Goal: Task Accomplishment & Management: Use online tool/utility

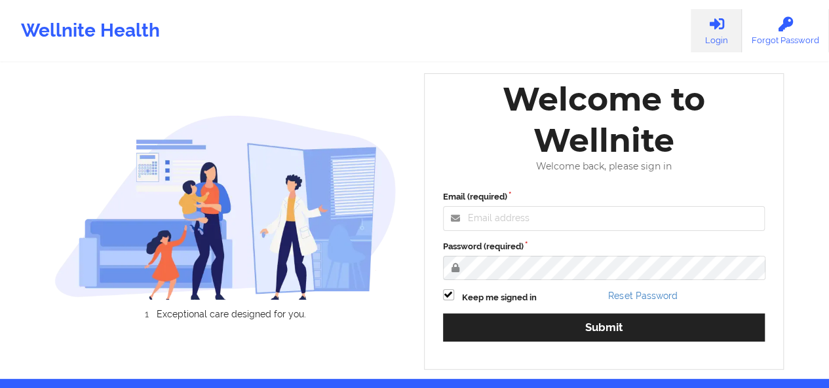
click at [523, 161] on div "Welcome to Wellnite" at bounding box center [604, 120] width 341 height 83
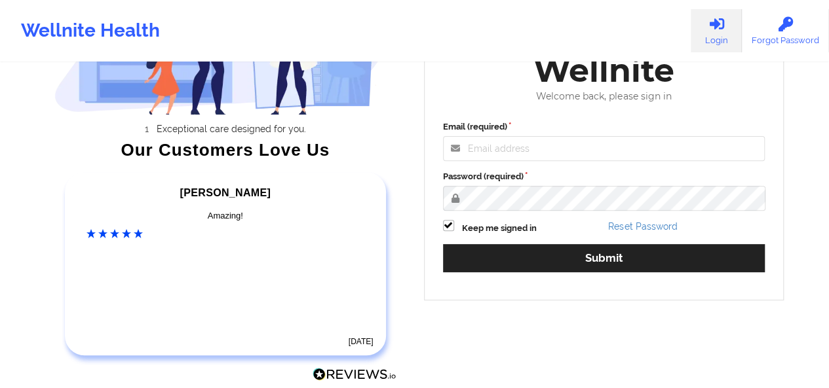
scroll to position [167, 0]
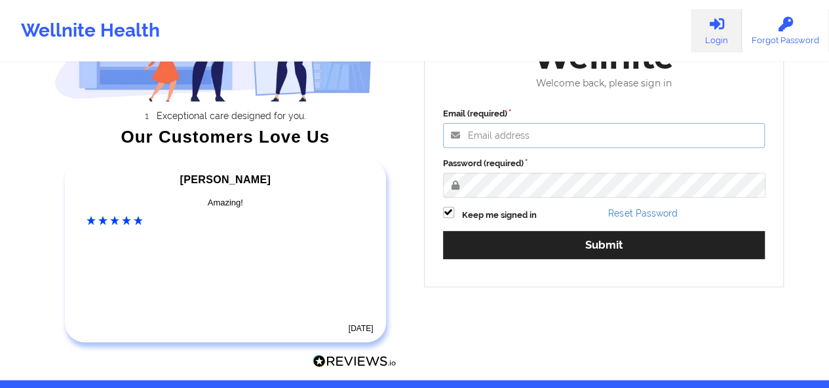
click at [539, 139] on input "Email (required)" at bounding box center [604, 135] width 322 height 25
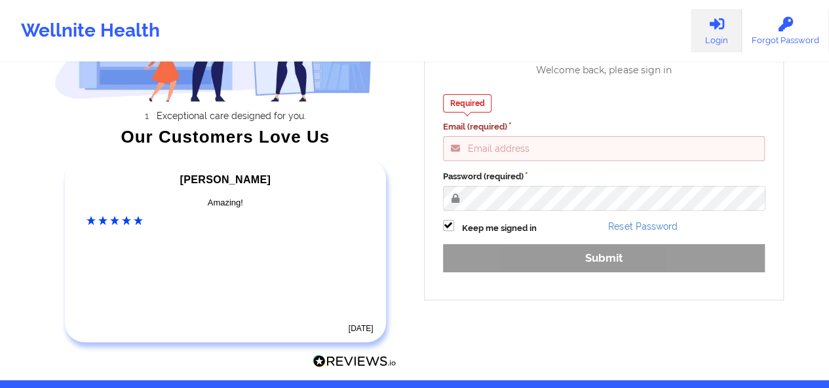
type input "adina@wellnite.com"
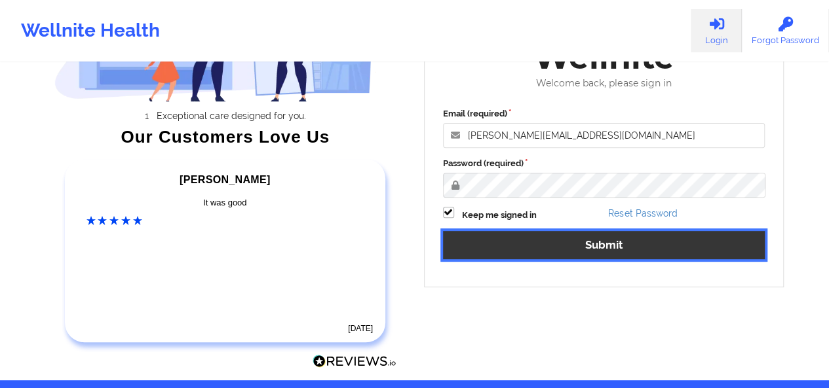
click at [557, 248] on button "Submit" at bounding box center [604, 245] width 322 height 28
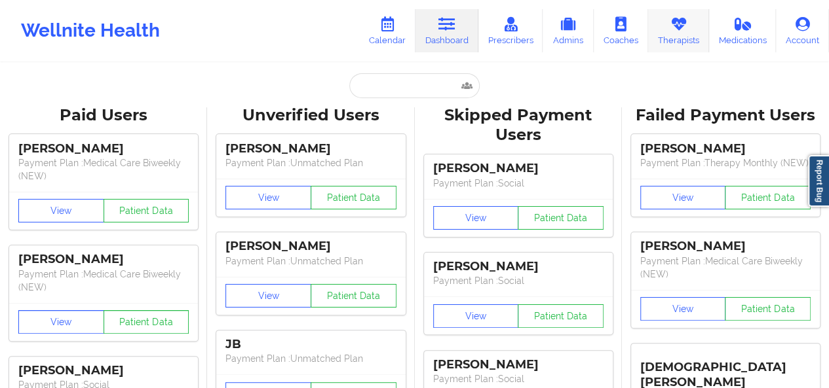
click at [676, 45] on link "Therapists" at bounding box center [678, 30] width 61 height 43
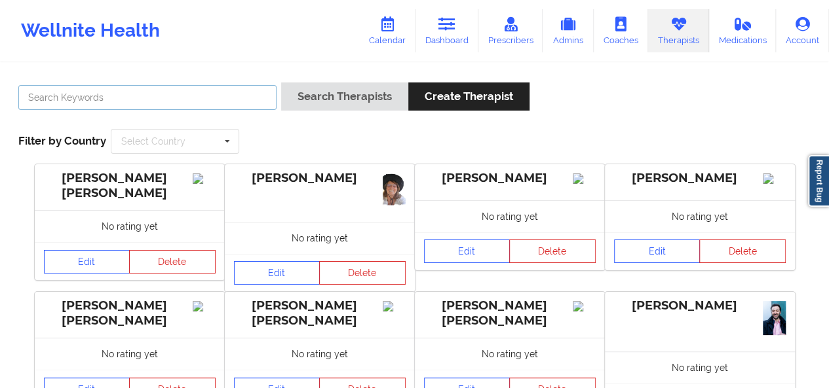
click at [216, 105] on input "text" at bounding box center [147, 97] width 258 height 25
type input "quisha\"
click at [281, 83] on button "Search Therapists" at bounding box center [344, 97] width 127 height 28
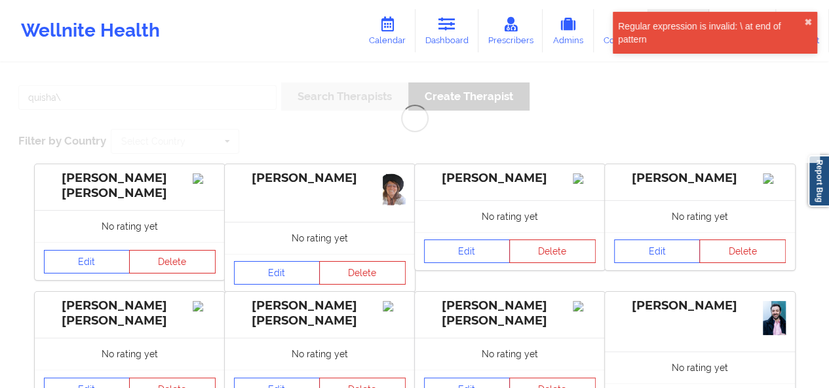
click at [808, 18] on button "✖︎" at bounding box center [808, 22] width 8 height 10
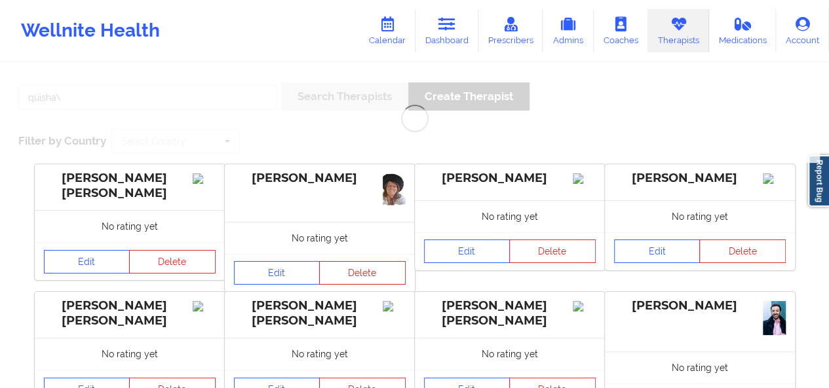
click at [671, 28] on icon at bounding box center [677, 24] width 17 height 14
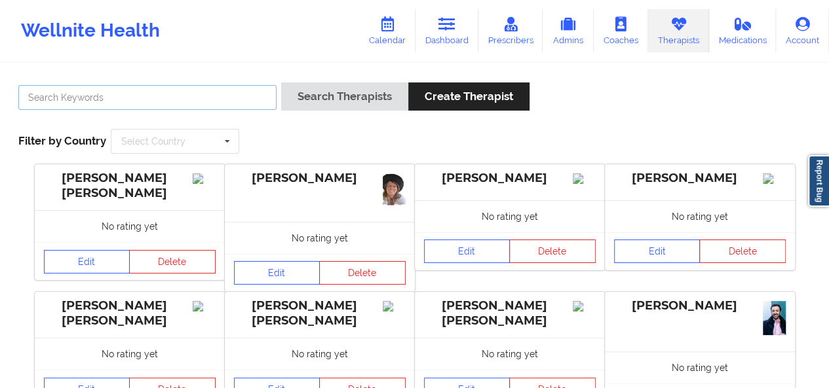
click at [241, 100] on input "text" at bounding box center [147, 97] width 258 height 25
type input "quisha"
click at [281, 83] on button "Search Therapists" at bounding box center [344, 97] width 127 height 28
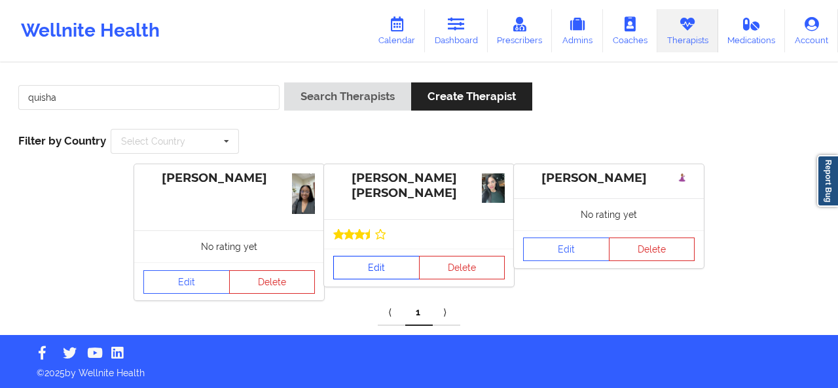
click at [401, 267] on link "Edit" at bounding box center [376, 268] width 86 height 24
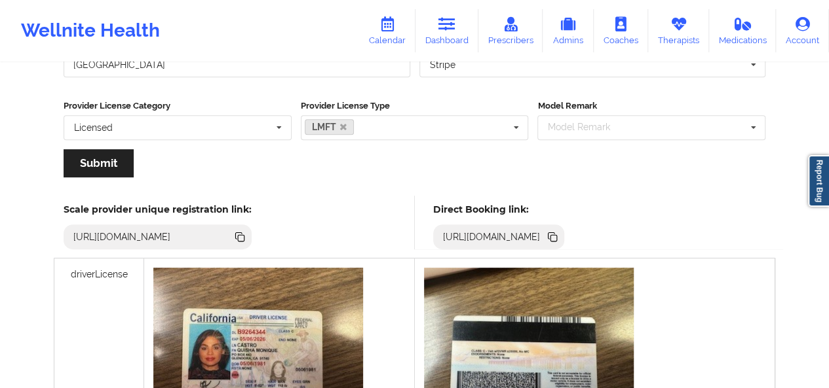
scroll to position [249, 0]
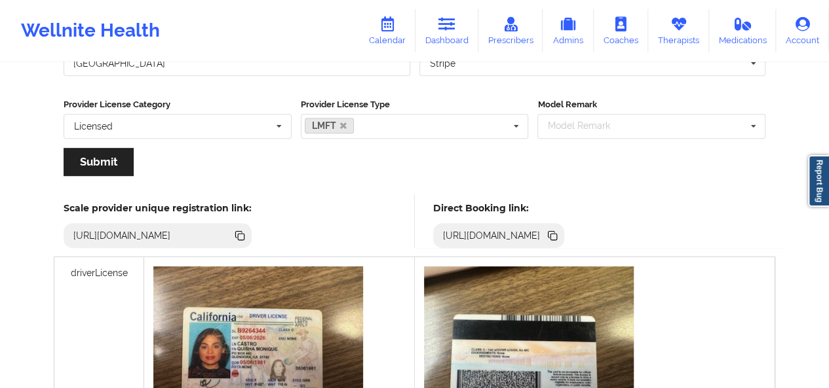
click at [557, 238] on icon at bounding box center [553, 237] width 7 height 7
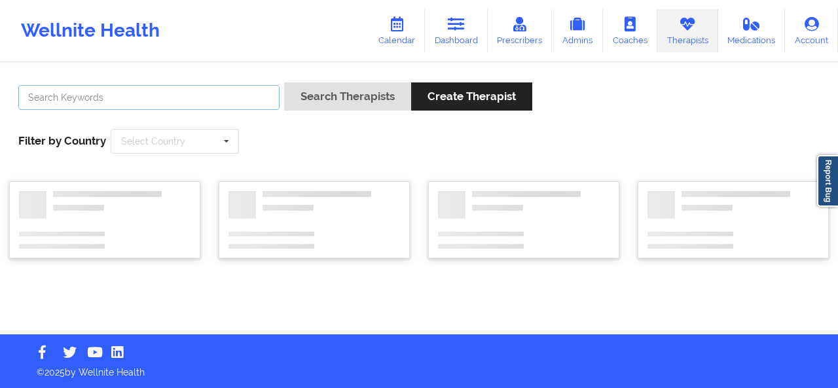
click at [198, 96] on input "text" at bounding box center [148, 97] width 261 height 25
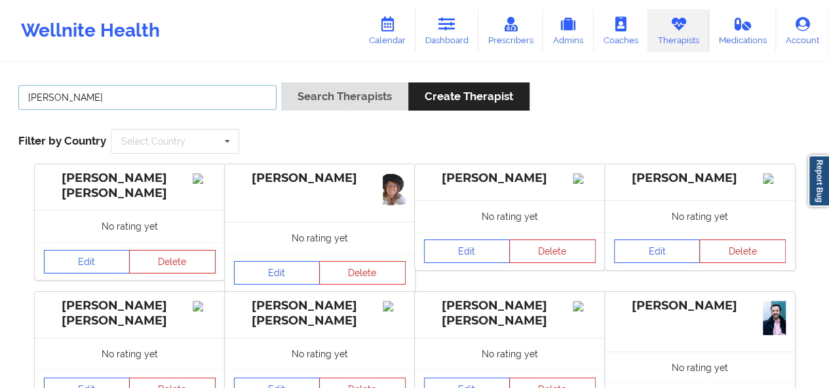
type input "[PERSON_NAME]"
click at [281, 83] on button "Search Therapists" at bounding box center [344, 97] width 127 height 28
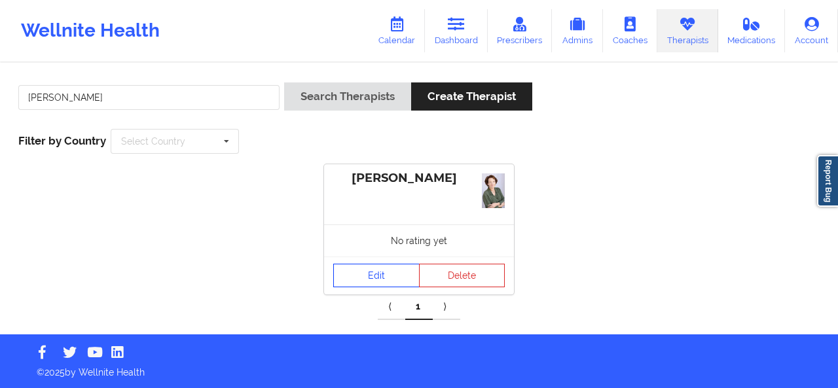
click at [368, 270] on link "Edit" at bounding box center [376, 276] width 86 height 24
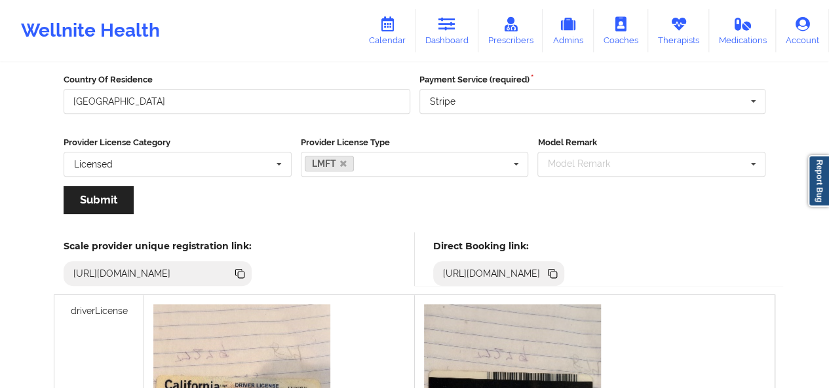
scroll to position [208, 0]
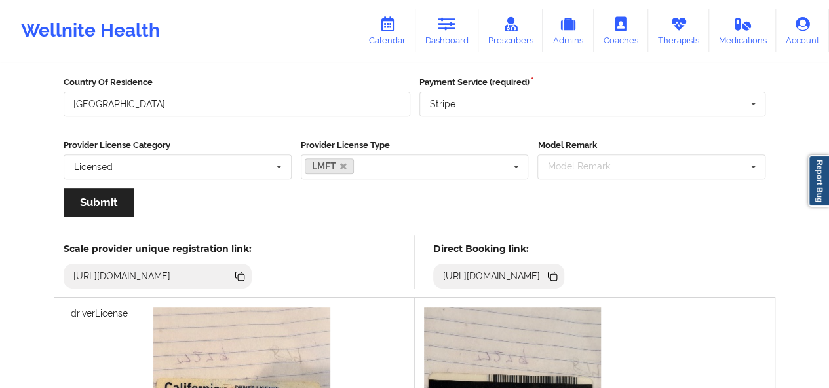
click at [557, 279] on icon at bounding box center [553, 277] width 7 height 7
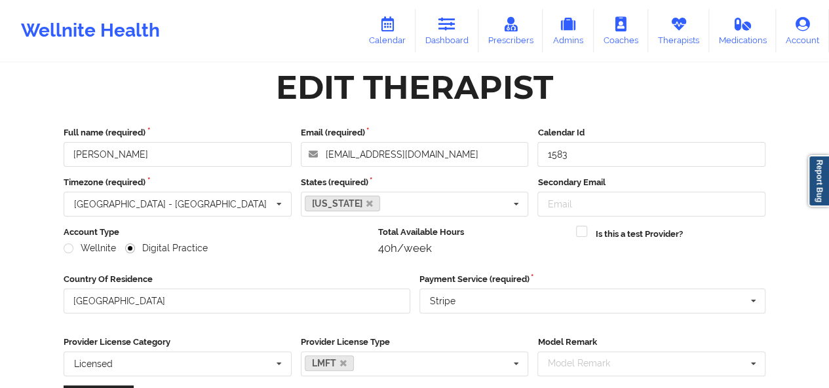
scroll to position [0, 0]
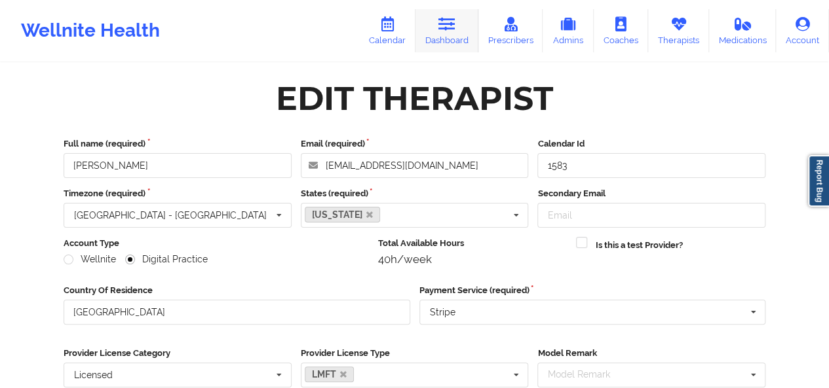
click at [449, 47] on link "Dashboard" at bounding box center [446, 30] width 63 height 43
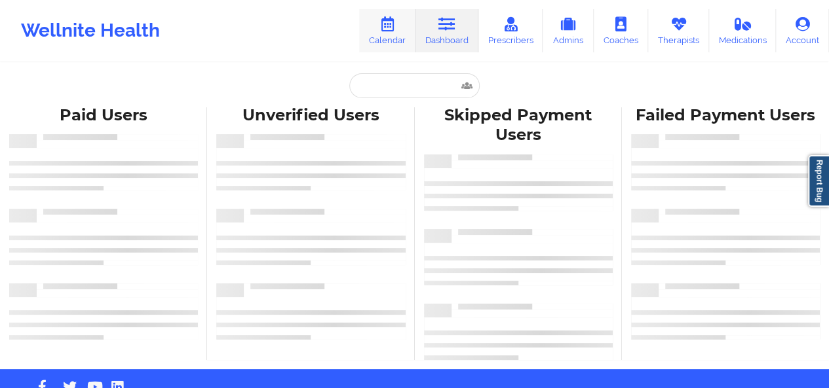
click at [397, 37] on link "Calendar" at bounding box center [387, 30] width 56 height 43
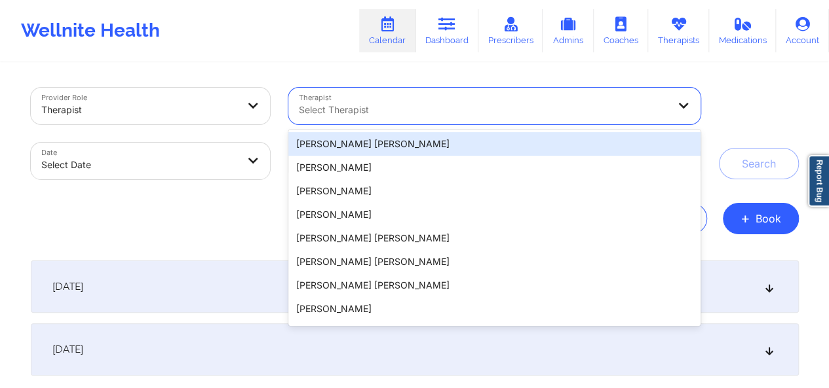
click at [335, 111] on div at bounding box center [483, 110] width 369 height 16
click at [250, 207] on div "Export CSV + Book" at bounding box center [415, 218] width 768 height 31
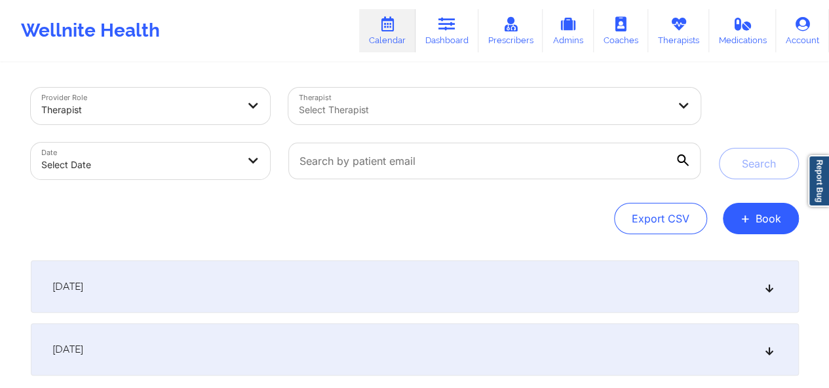
click at [435, 109] on div at bounding box center [483, 110] width 369 height 16
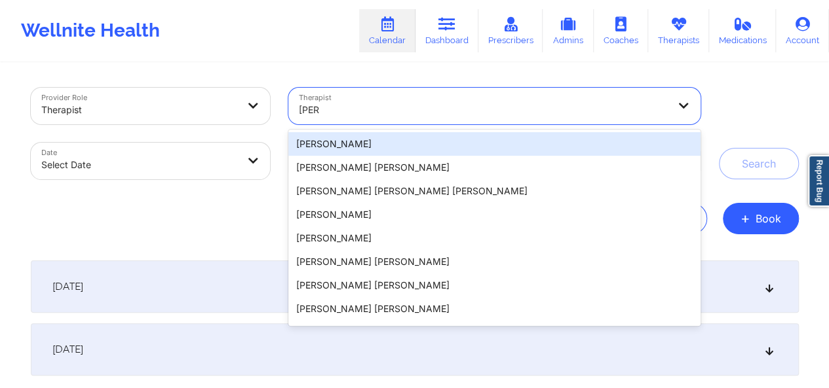
type input "[PERSON_NAME]"
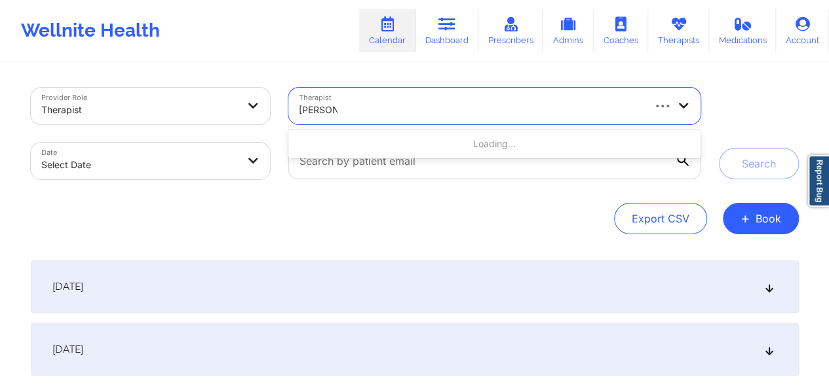
type input "[PERSON_NAME]"
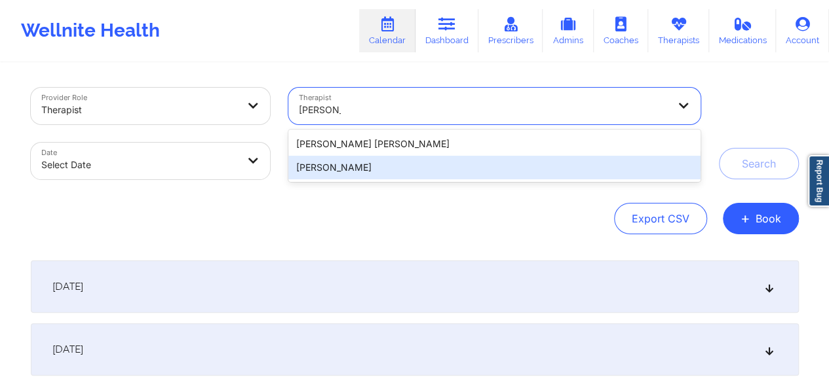
click at [352, 166] on div "[PERSON_NAME]" at bounding box center [493, 168] width 411 height 24
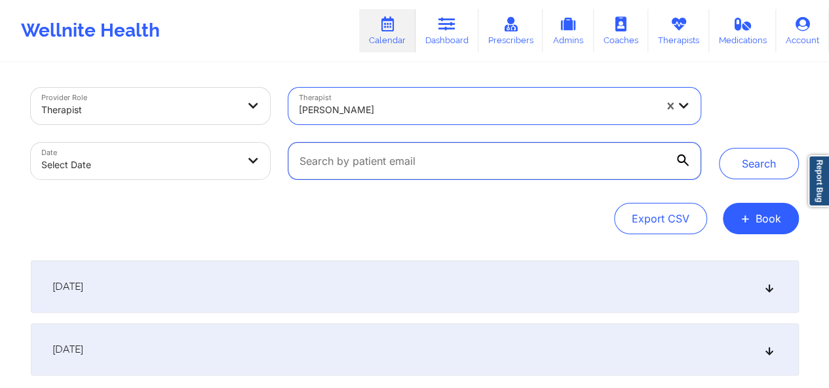
click at [346, 162] on input "text" at bounding box center [493, 161] width 411 height 37
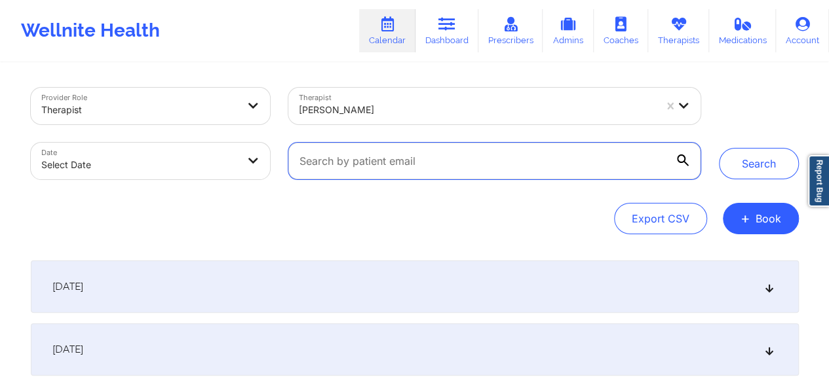
click at [387, 164] on input "text" at bounding box center [493, 161] width 411 height 37
paste input "[EMAIL_ADDRESS][DOMAIN_NAME]"
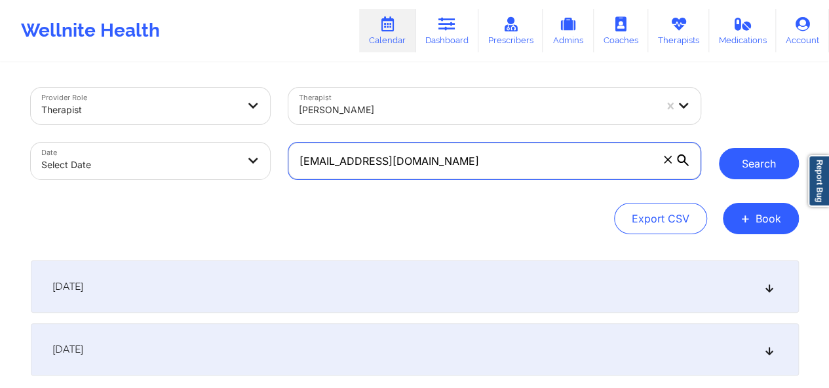
type input "[EMAIL_ADDRESS][DOMAIN_NAME]"
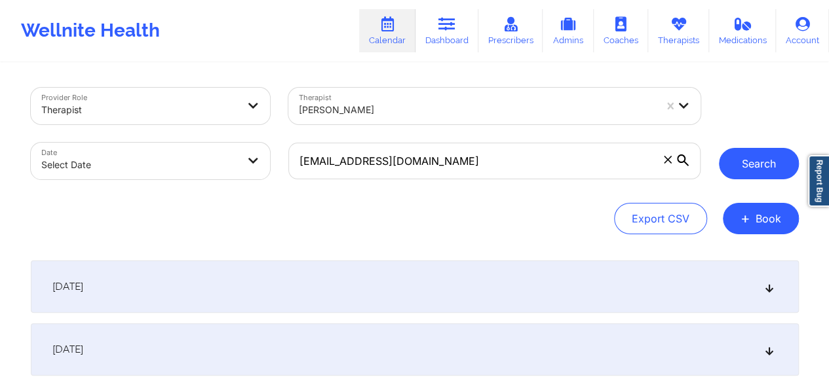
click at [757, 162] on button "Search" at bounding box center [758, 163] width 80 height 31
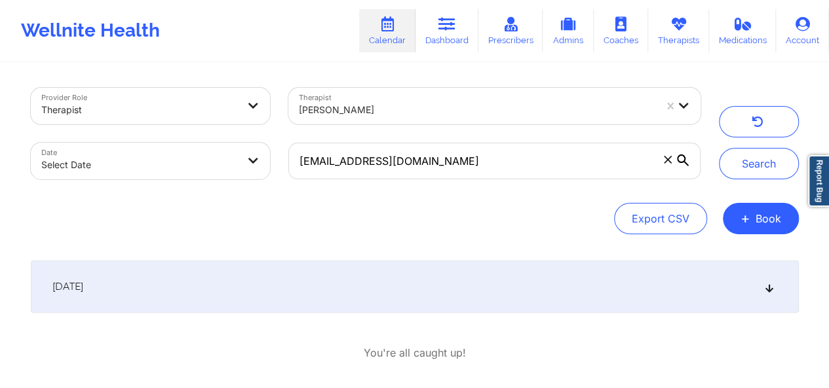
select select "2025-8"
select select "2025-9"
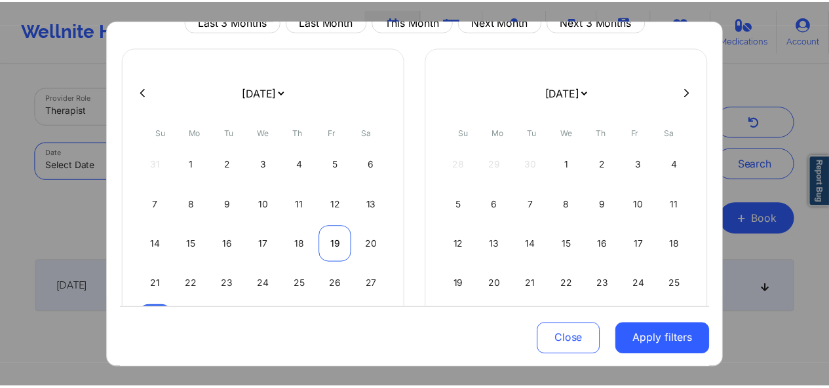
scroll to position [72, 0]
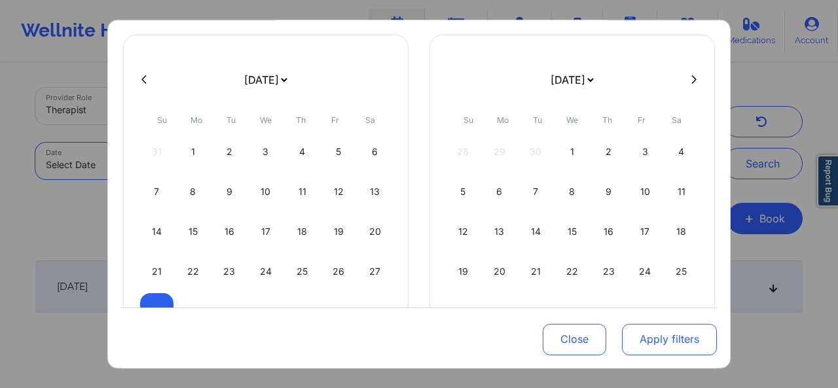
click at [651, 348] on button "Apply filters" at bounding box center [669, 339] width 95 height 31
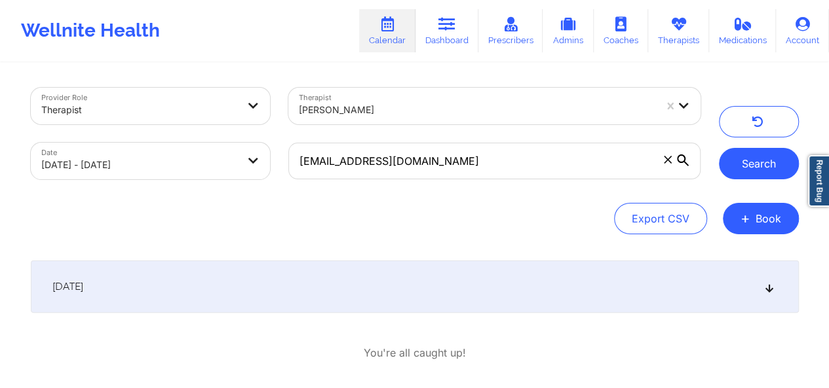
click at [741, 170] on button "Search" at bounding box center [758, 163] width 80 height 31
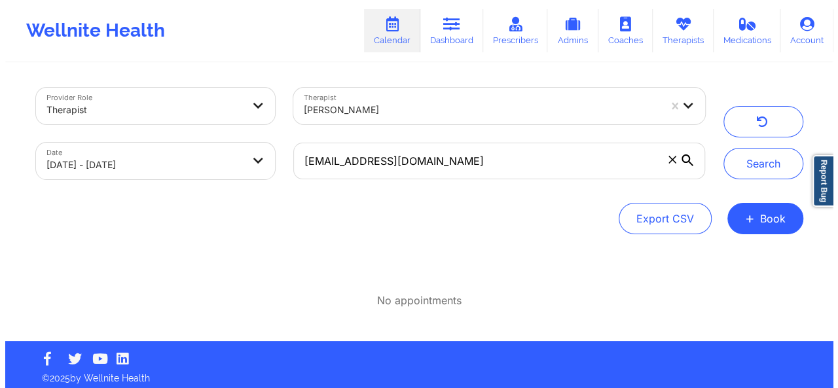
scroll to position [6, 0]
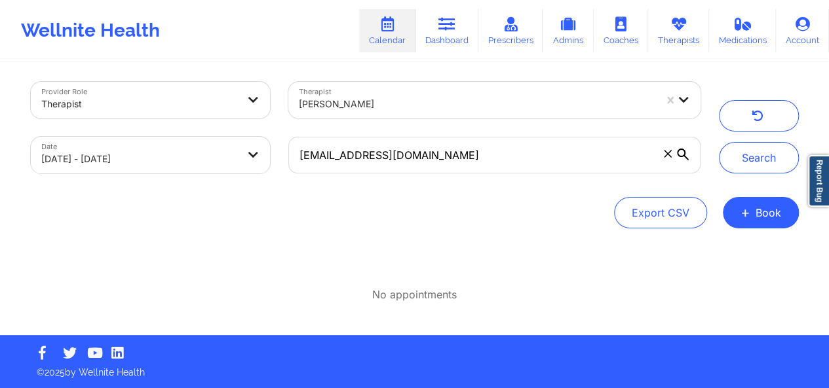
select select "2025-8"
select select "2025-9"
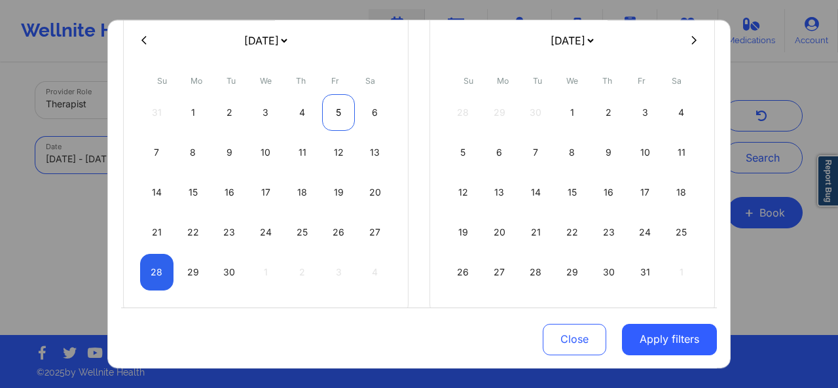
scroll to position [113, 0]
click at [193, 261] on div "29" at bounding box center [193, 271] width 33 height 37
select select "2025-8"
select select "2025-9"
select select "2025-8"
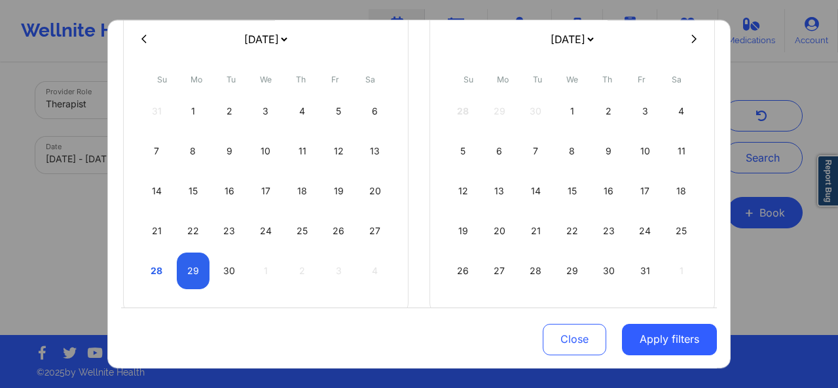
select select "2025-9"
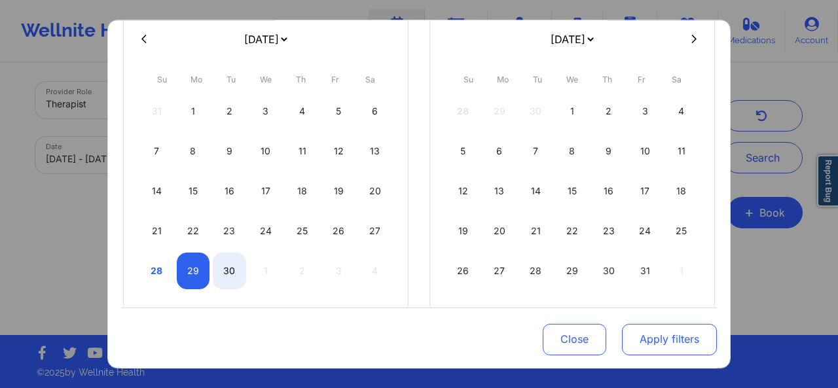
click at [673, 331] on button "Apply filters" at bounding box center [669, 339] width 95 height 31
click at [641, 344] on button "Apply filters" at bounding box center [669, 339] width 95 height 31
click at [656, 340] on button "Apply filters" at bounding box center [669, 339] width 95 height 31
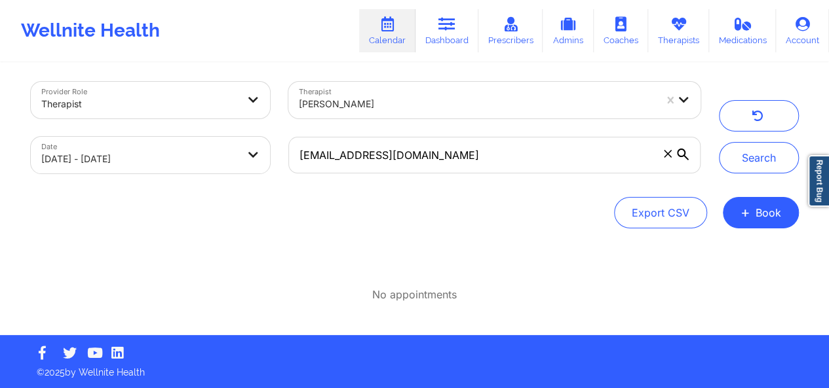
click at [272, 158] on div "Date [DATE] - [DATE]" at bounding box center [151, 155] width 258 height 55
select select "2025-8"
select select "2025-9"
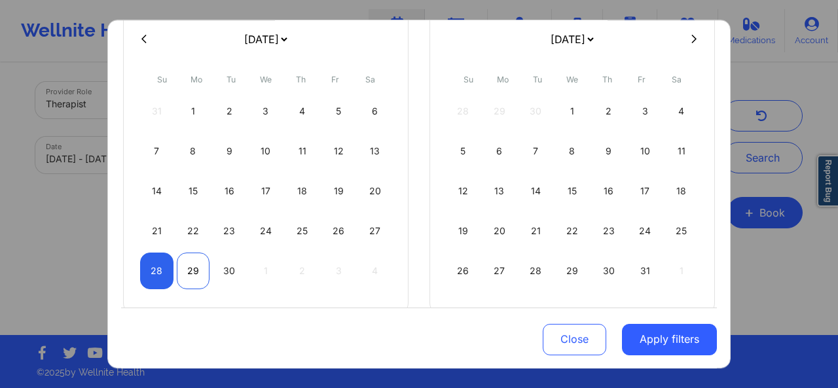
click at [195, 261] on div "29" at bounding box center [193, 271] width 33 height 37
select select "2025-8"
select select "2025-9"
click at [195, 261] on div "29" at bounding box center [193, 271] width 33 height 37
select select "2025-8"
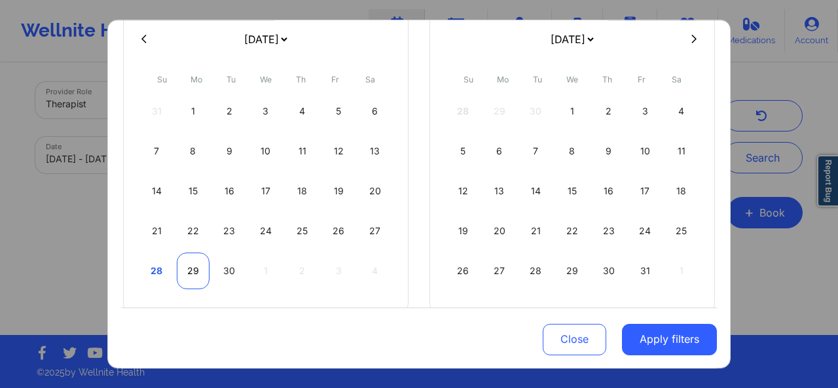
select select "2025-9"
click at [189, 265] on div "29" at bounding box center [193, 271] width 33 height 37
select select "2025-8"
select select "2025-9"
select select "2025-8"
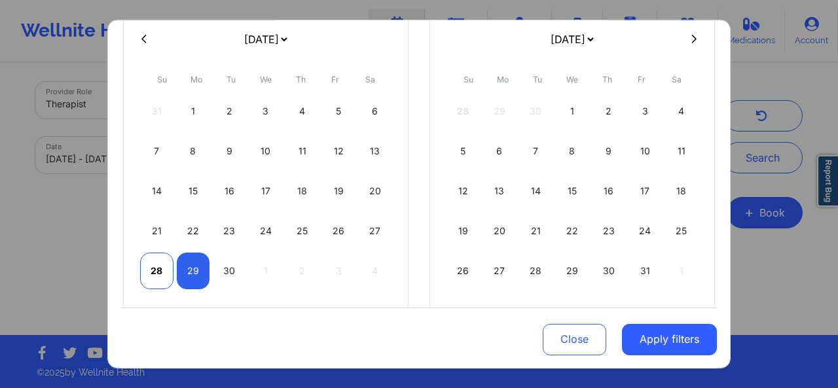
select select "2025-9"
click at [151, 269] on div "28" at bounding box center [156, 271] width 33 height 37
select select "2025-8"
select select "2025-9"
select select "2025-8"
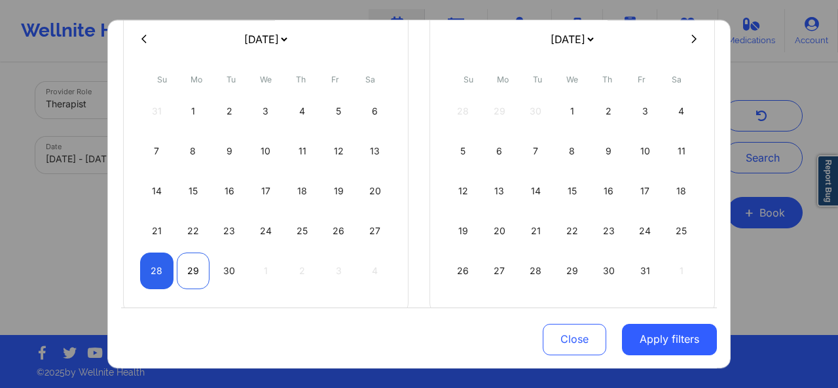
select select "2025-9"
click at [178, 267] on div "29" at bounding box center [193, 271] width 33 height 37
select select "2025-8"
select select "2025-9"
click at [191, 267] on div "29" at bounding box center [193, 271] width 33 height 37
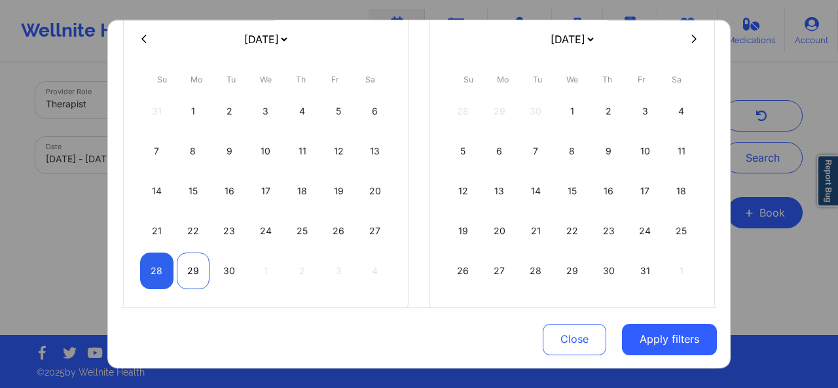
select select "2025-8"
select select "2025-9"
select select "2025-8"
select select "2025-9"
select select "2025-8"
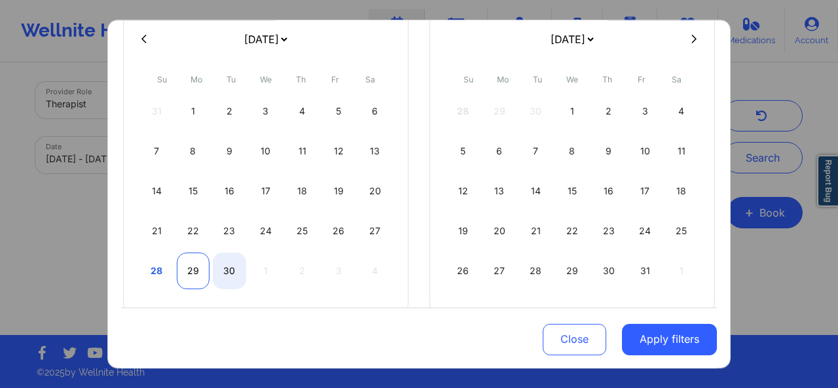
select select "2025-9"
select select "2025-8"
select select "2025-9"
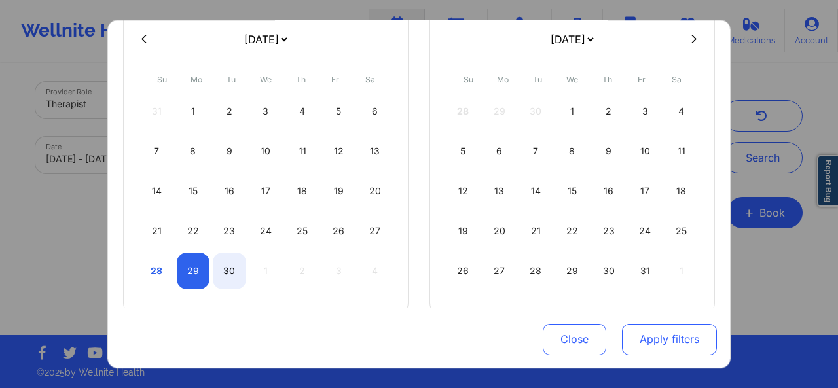
click at [693, 339] on button "Apply filters" at bounding box center [669, 339] width 95 height 31
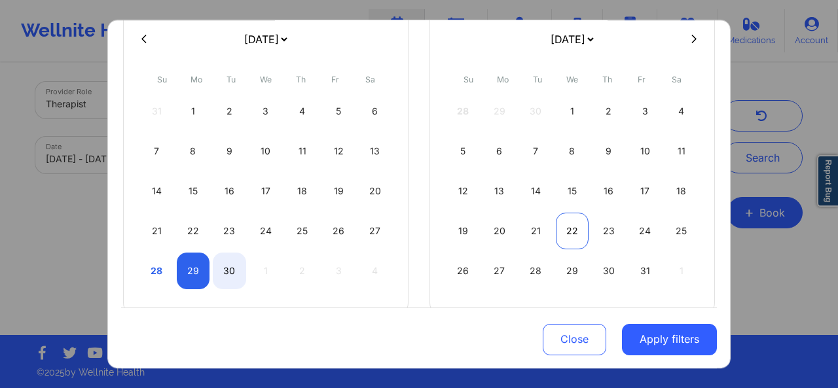
select select "2025-8"
select select "2025-9"
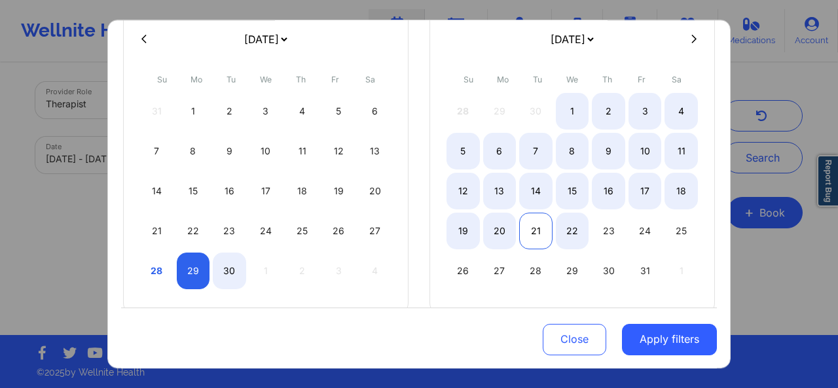
select select "2025-8"
select select "2025-9"
select select "2025-8"
select select "2025-9"
select select "2025-8"
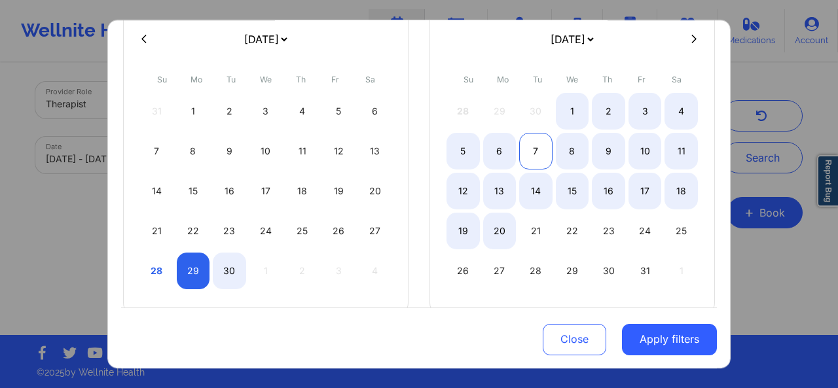
select select "2025-9"
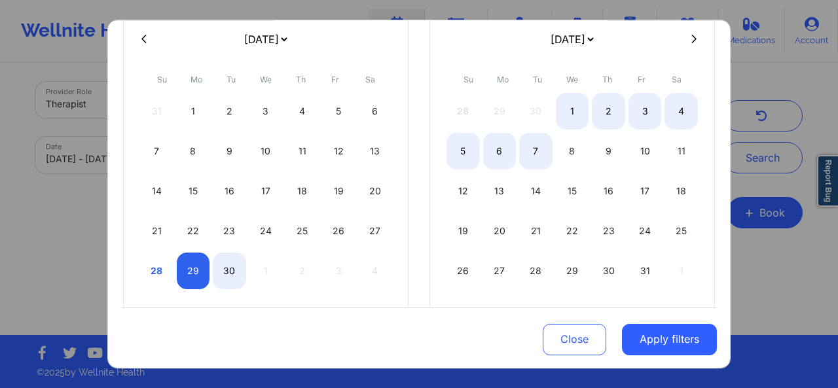
select select "2025-8"
select select "2025-9"
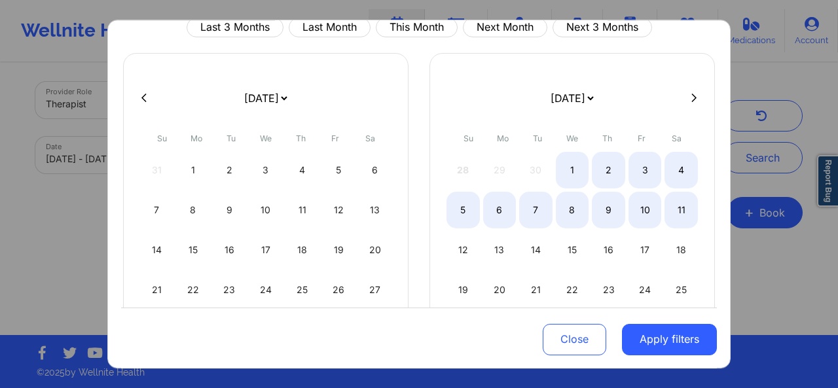
scroll to position [50, 0]
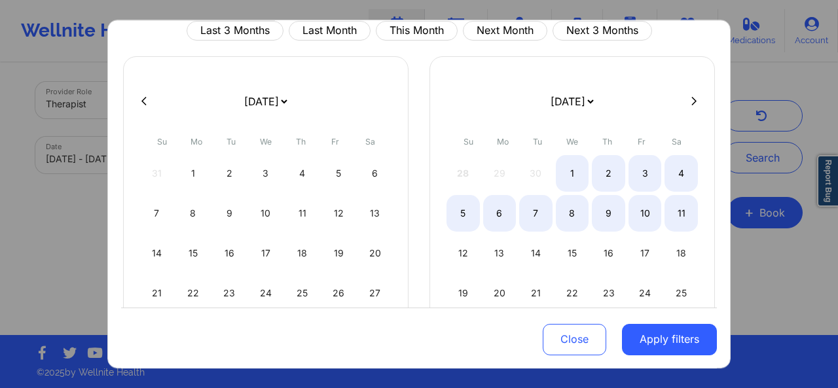
drag, startPoint x: 723, startPoint y: 111, endPoint x: 723, endPoint y: 187, distance: 76.0
click at [723, 187] on div "Last 3 Months Last Month This Month Next Month Next 3 Months [DATE] [DATE] [DAT…" at bounding box center [419, 195] width 624 height 350
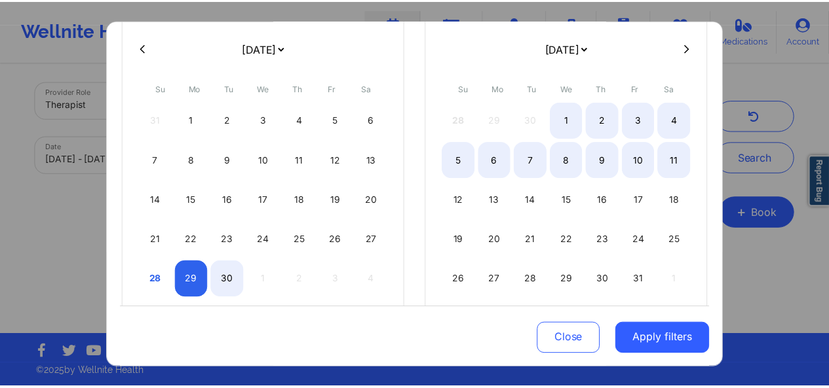
scroll to position [134, 0]
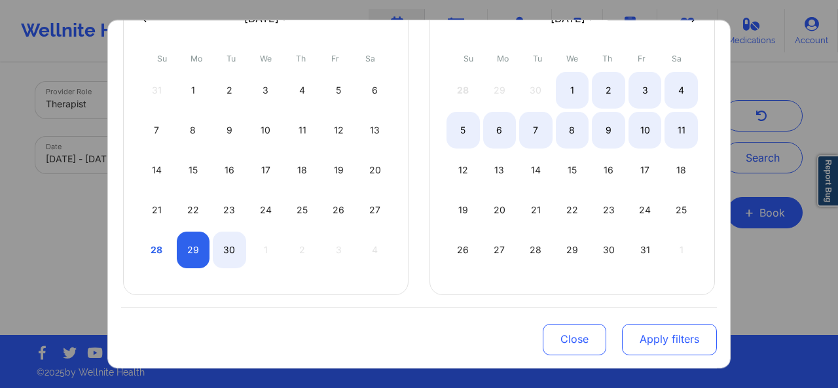
click at [638, 334] on button "Apply filters" at bounding box center [669, 339] width 95 height 31
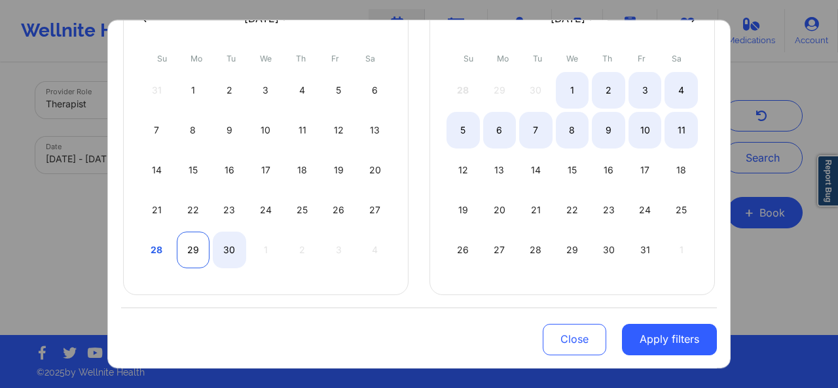
select select "2025-8"
select select "2025-9"
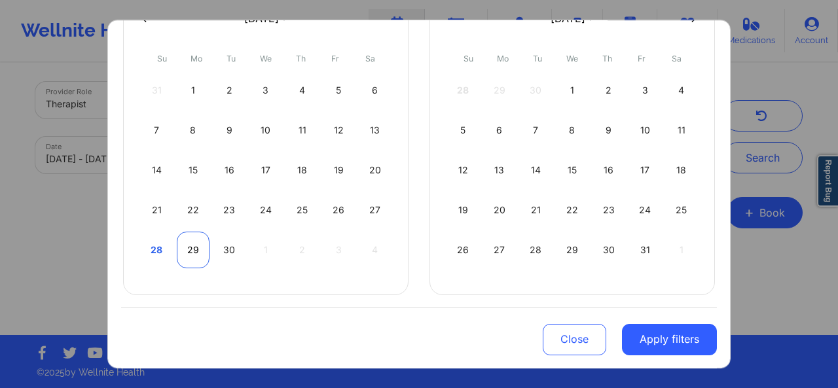
click at [195, 253] on div "29" at bounding box center [193, 250] width 33 height 37
select select "2025-8"
select select "2025-9"
click at [195, 253] on div "29" at bounding box center [193, 250] width 33 height 37
select select "2025-8"
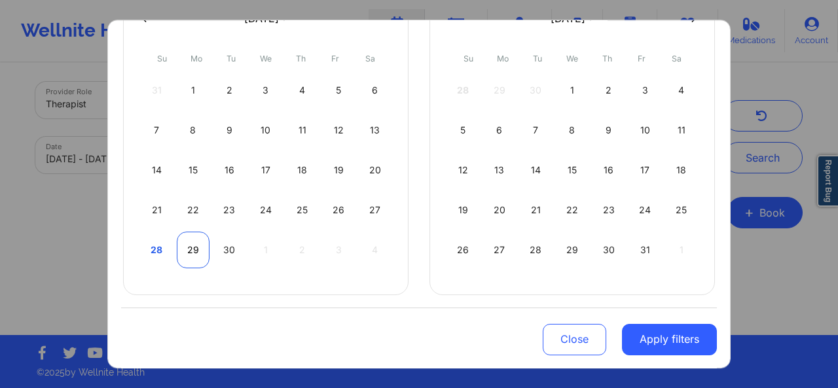
select select "2025-9"
select select "2025-8"
select select "2025-9"
select select "2025-8"
select select "2025-9"
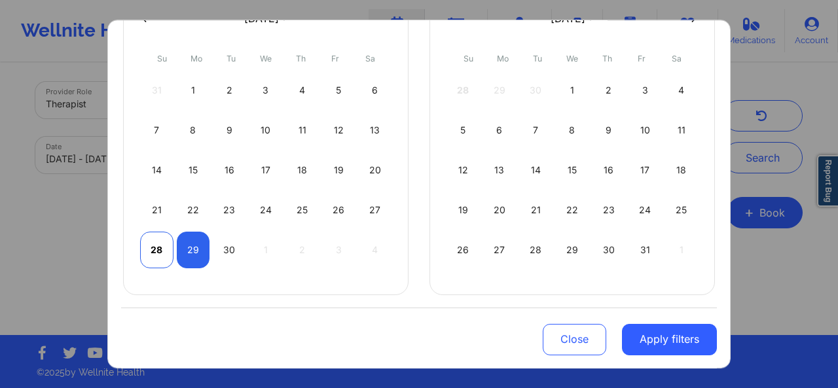
select select "2025-8"
select select "2025-9"
click at [157, 246] on div "28" at bounding box center [156, 250] width 33 height 37
select select "2025-8"
select select "2025-9"
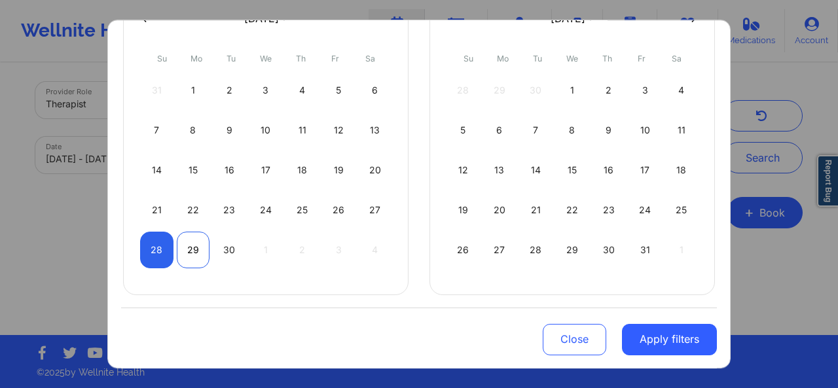
select select "2025-8"
select select "2025-9"
click at [192, 252] on div "29" at bounding box center [193, 250] width 33 height 37
select select "2025-8"
select select "2025-9"
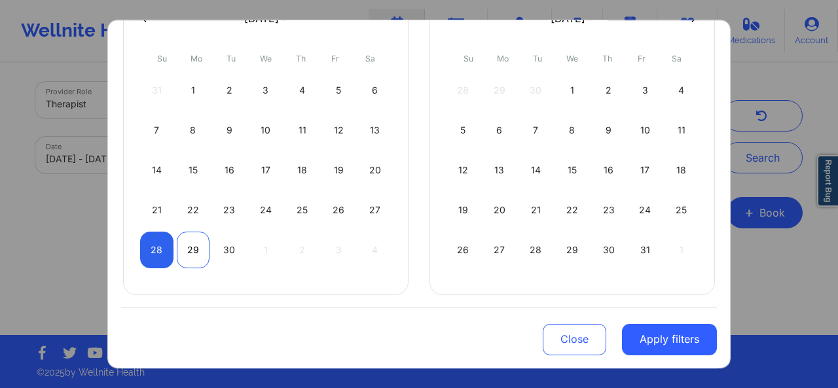
click at [191, 238] on div "29" at bounding box center [193, 250] width 33 height 37
select select "2025-8"
select select "2025-9"
select select "2025-8"
select select "2025-9"
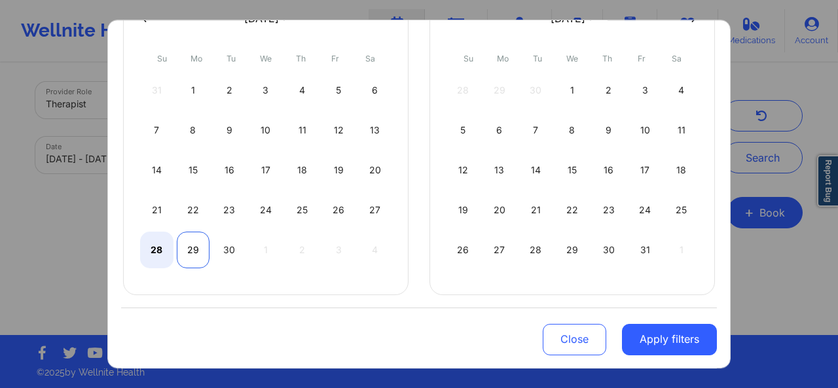
select select "2025-8"
select select "2025-9"
click at [195, 246] on div "29" at bounding box center [193, 250] width 33 height 37
select select "2025-8"
select select "2025-9"
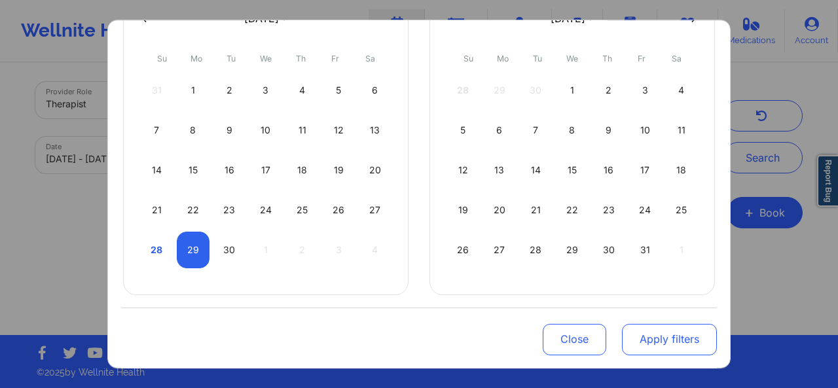
click at [642, 339] on button "Apply filters" at bounding box center [669, 339] width 95 height 31
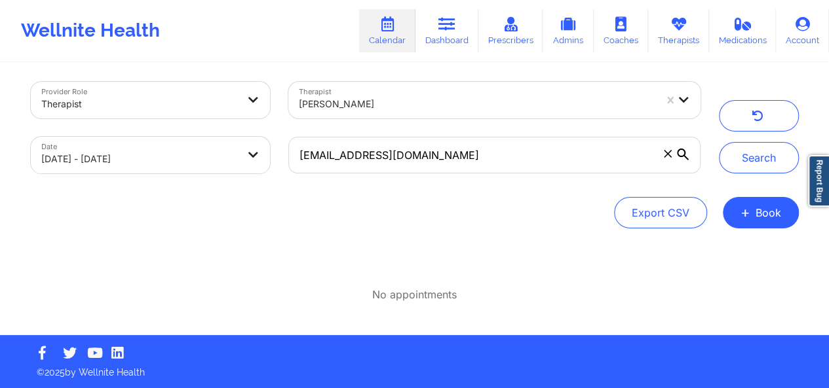
select select "2025-8"
select select "2025-9"
click at [730, 153] on button "Search" at bounding box center [758, 157] width 80 height 31
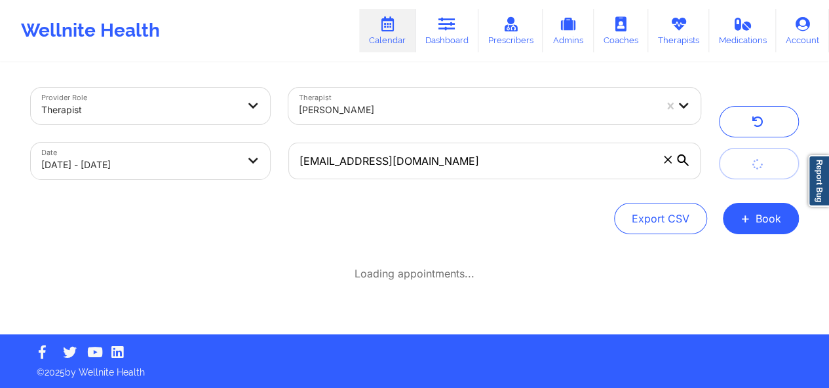
scroll to position [0, 0]
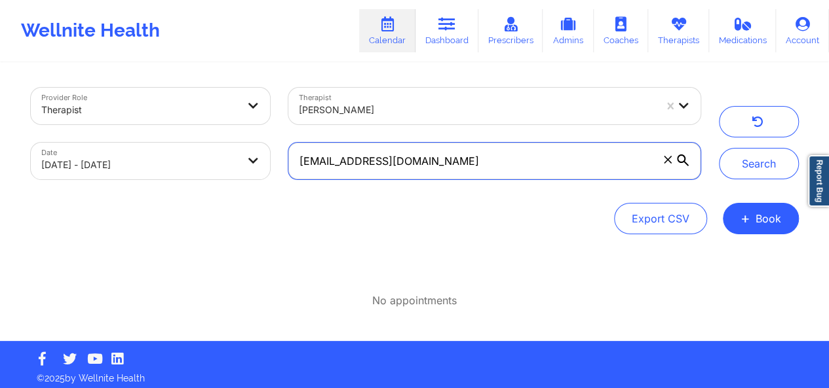
click at [358, 166] on input "[EMAIL_ADDRESS][DOMAIN_NAME]" at bounding box center [493, 161] width 411 height 37
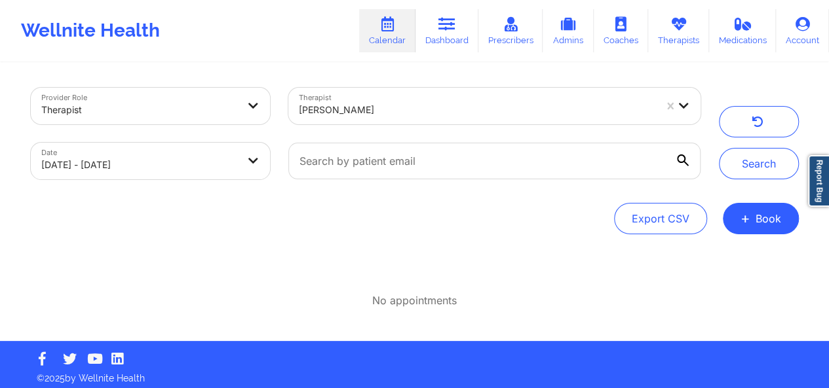
click at [389, 197] on div "Provider Role Therapist Therapist [PERSON_NAME] Date [DATE] - [DATE] Search Exp…" at bounding box center [415, 161] width 768 height 147
click at [679, 157] on icon at bounding box center [683, 161] width 12 height 12
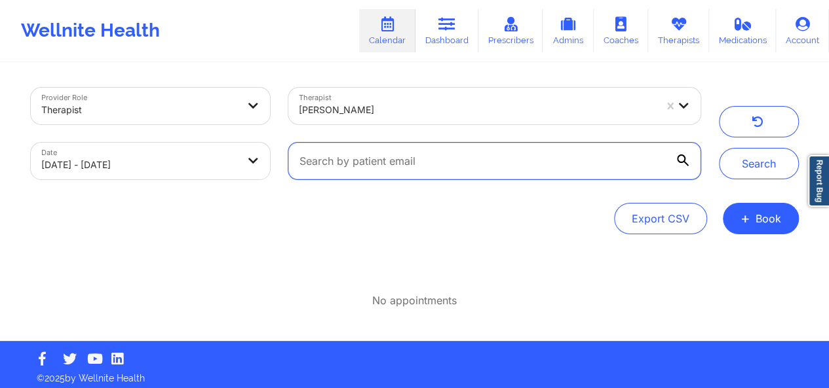
click at [679, 157] on input "text" at bounding box center [493, 161] width 411 height 37
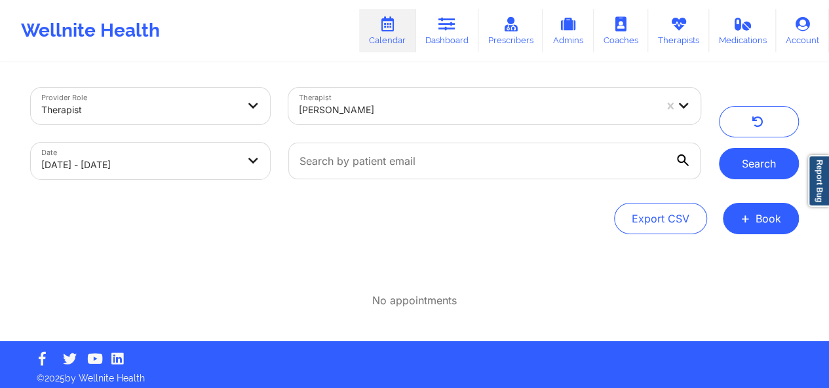
click at [752, 164] on button "Search" at bounding box center [758, 163] width 80 height 31
click at [462, 29] on link "Dashboard" at bounding box center [446, 30] width 63 height 43
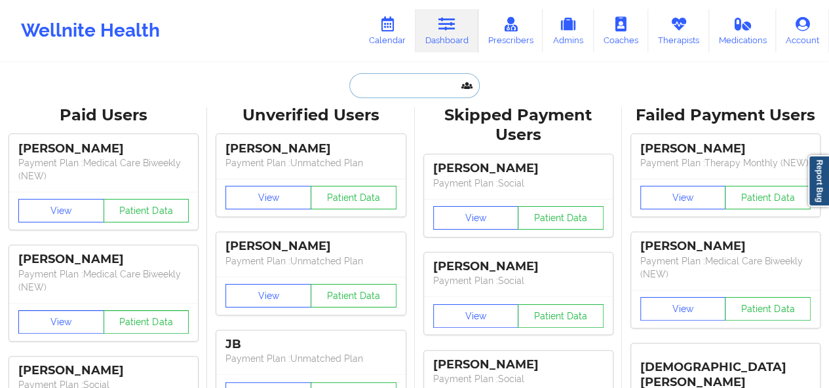
click at [376, 86] on input "text" at bounding box center [414, 85] width 130 height 25
paste input "[PHONE_NUMBER]"
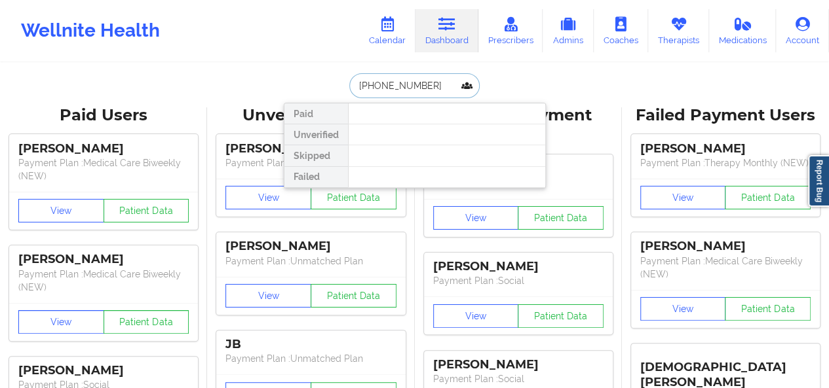
click at [391, 86] on input "[PHONE_NUMBER]" at bounding box center [414, 85] width 130 height 25
paste input "[EMAIL_ADDRESS][DOMAIN_NAME]"
type input "[EMAIL_ADDRESS][DOMAIN_NAME]"
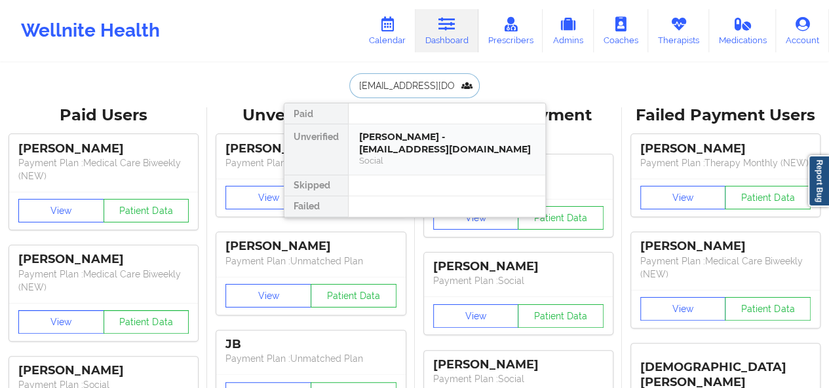
click at [394, 133] on div "[PERSON_NAME] - [EMAIL_ADDRESS][DOMAIN_NAME]" at bounding box center [447, 143] width 176 height 24
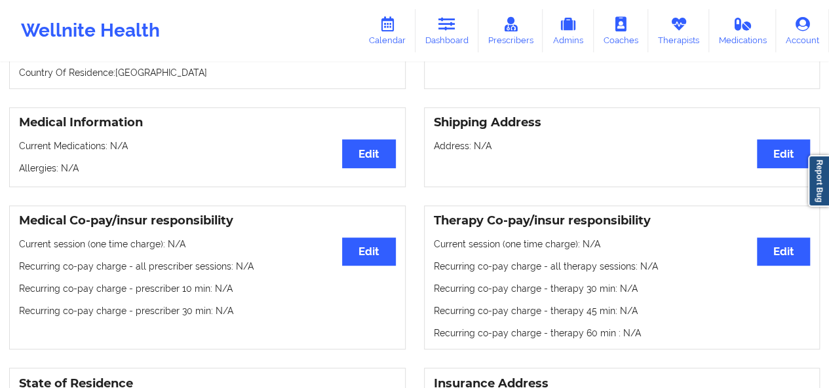
scroll to position [228, 0]
